Goal: Find specific page/section: Find specific page/section

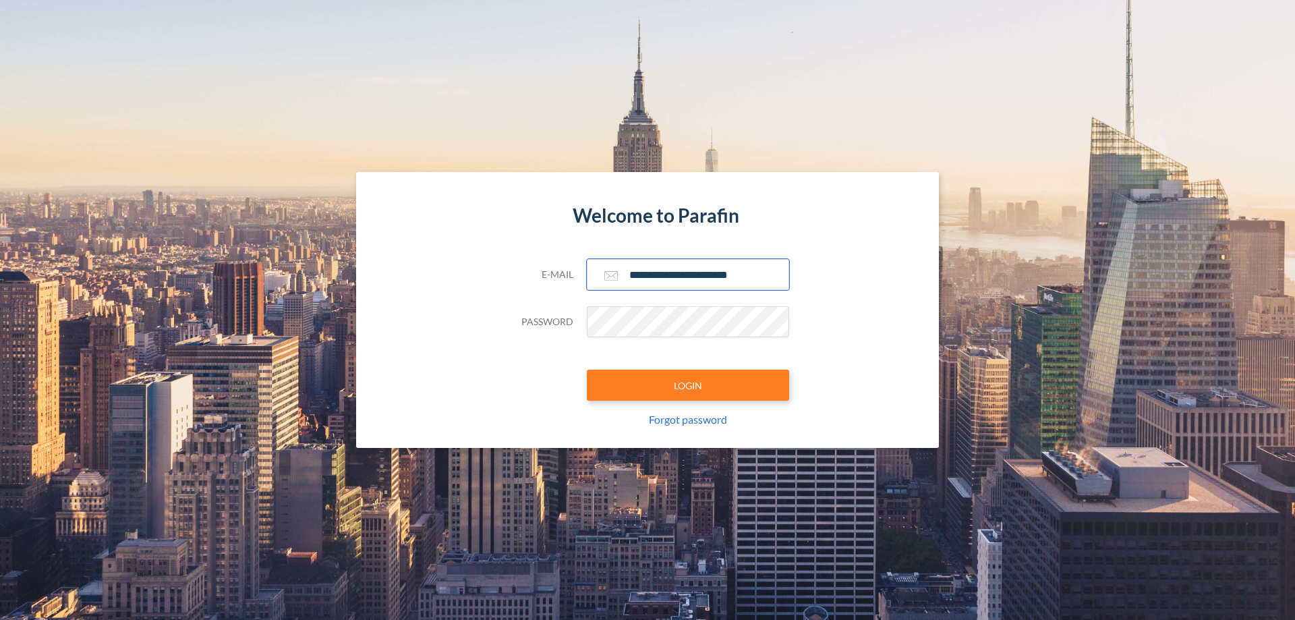
type input "**********"
click at [688, 385] on button "LOGIN" at bounding box center [688, 385] width 202 height 31
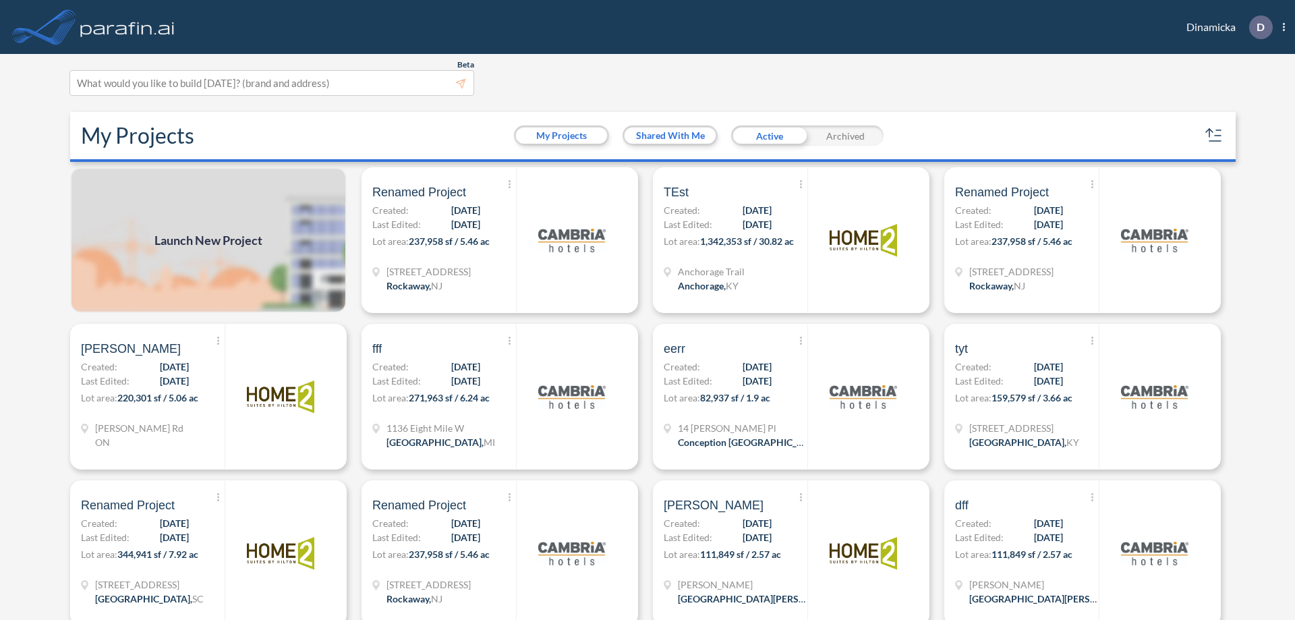
scroll to position [3, 0]
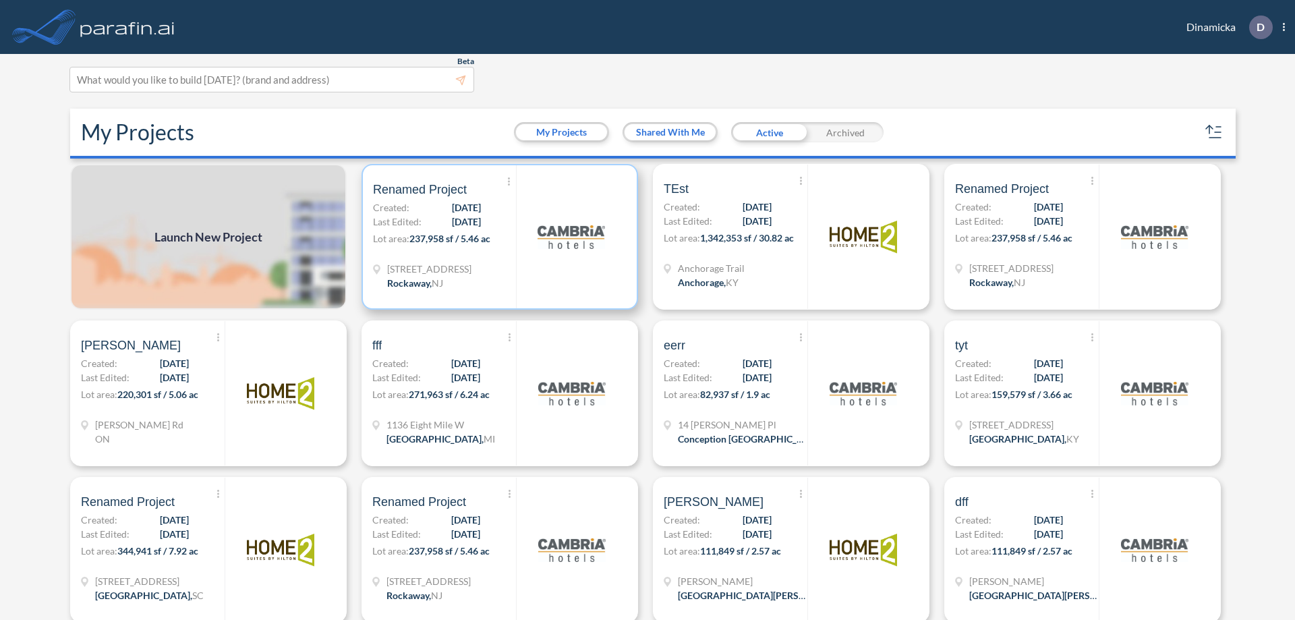
click at [497, 237] on p "Lot area: 237,958 sf / 5.46 ac" at bounding box center [444, 241] width 143 height 20
